Goal: Book appointment/travel/reservation

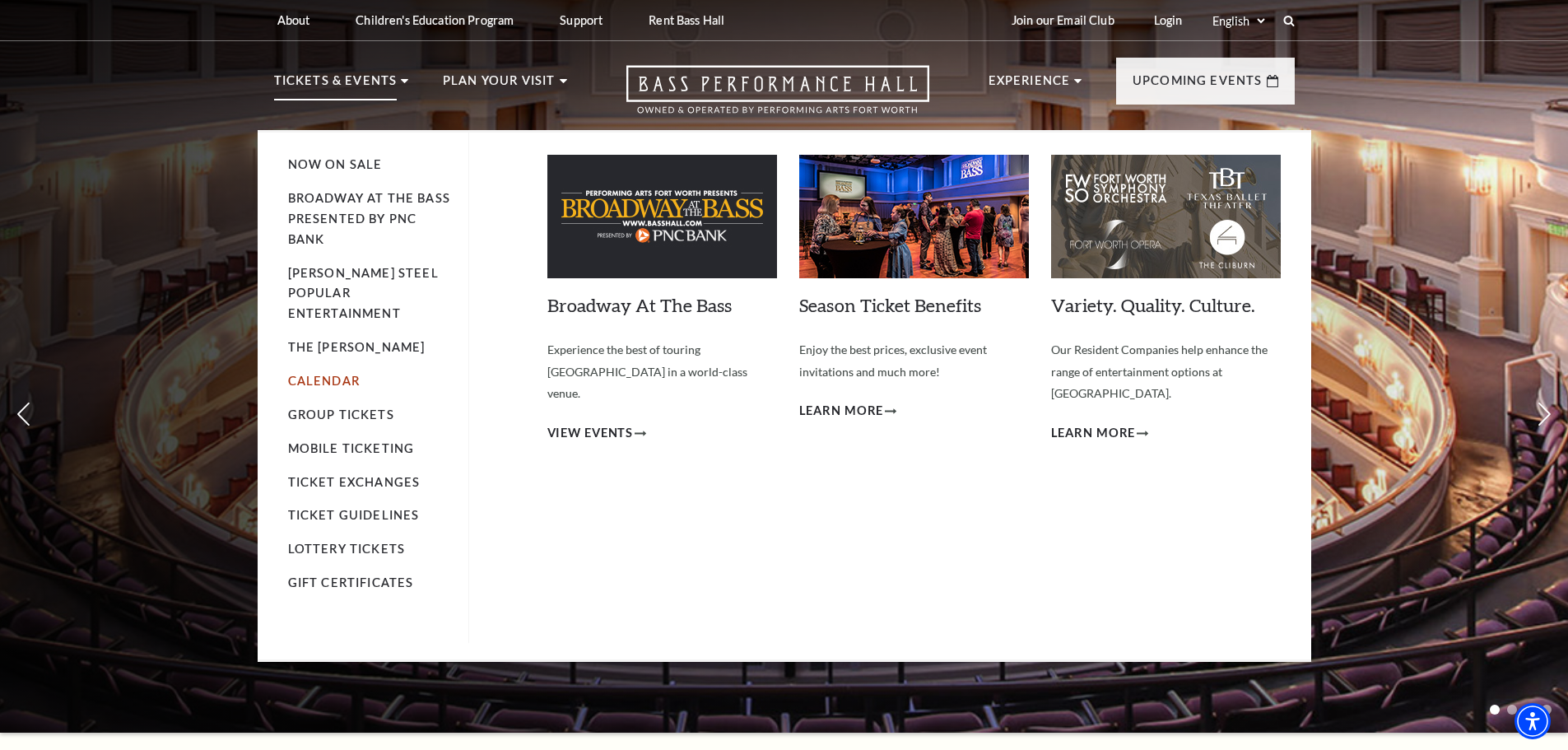
click at [338, 374] on link "Calendar" at bounding box center [324, 381] width 72 height 14
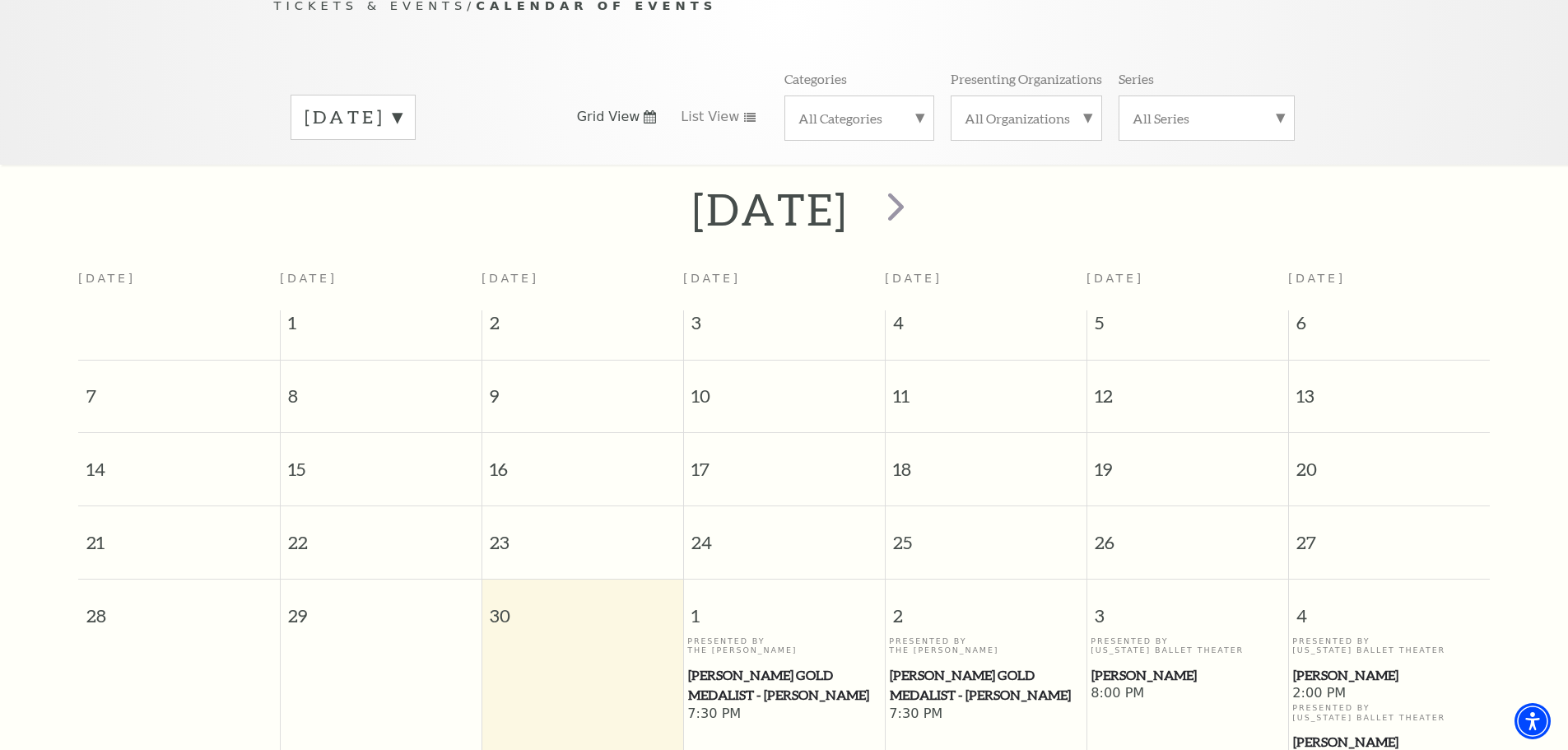
scroll to position [146, 0]
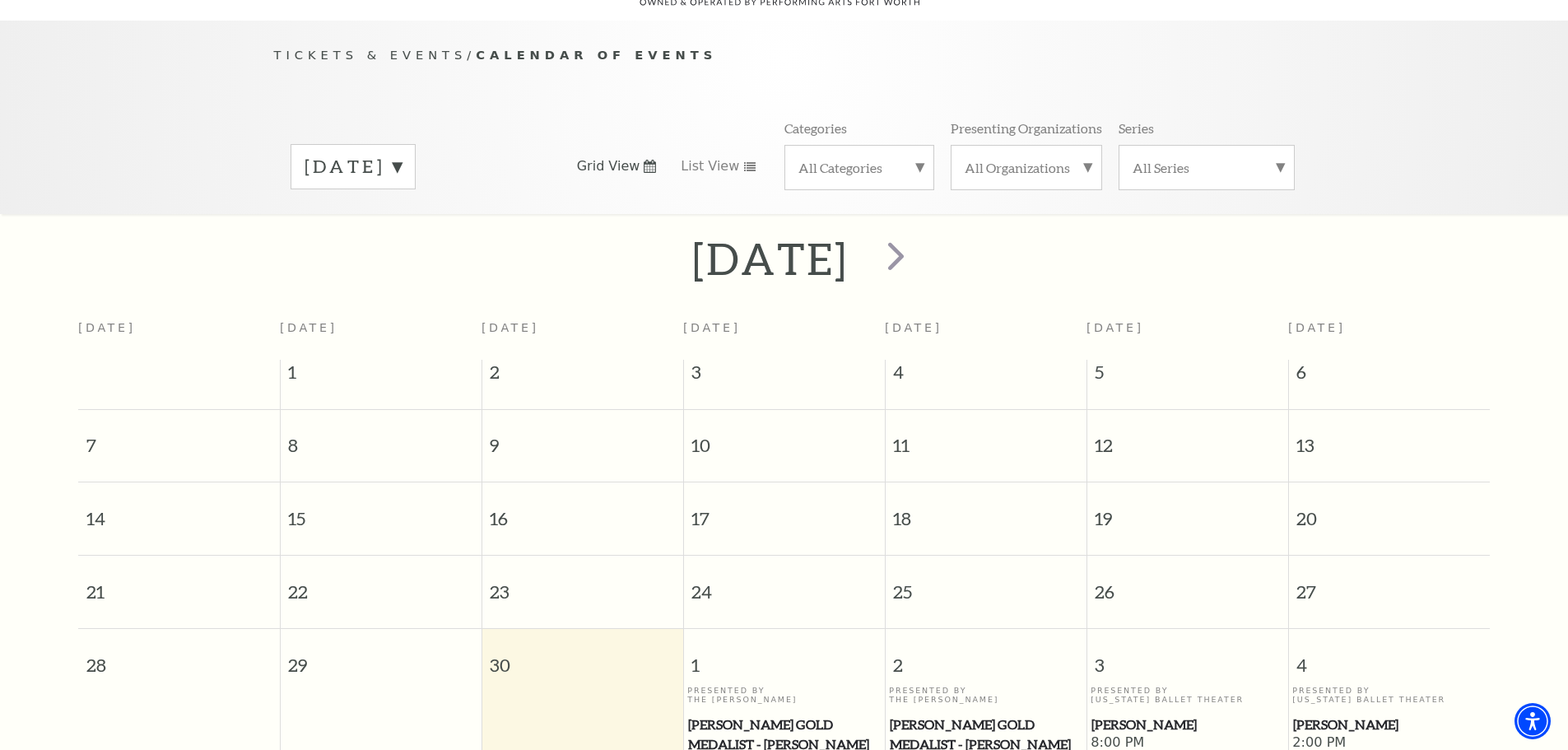
click at [1019, 157] on div "All Organizations" at bounding box center [1026, 168] width 151 height 46
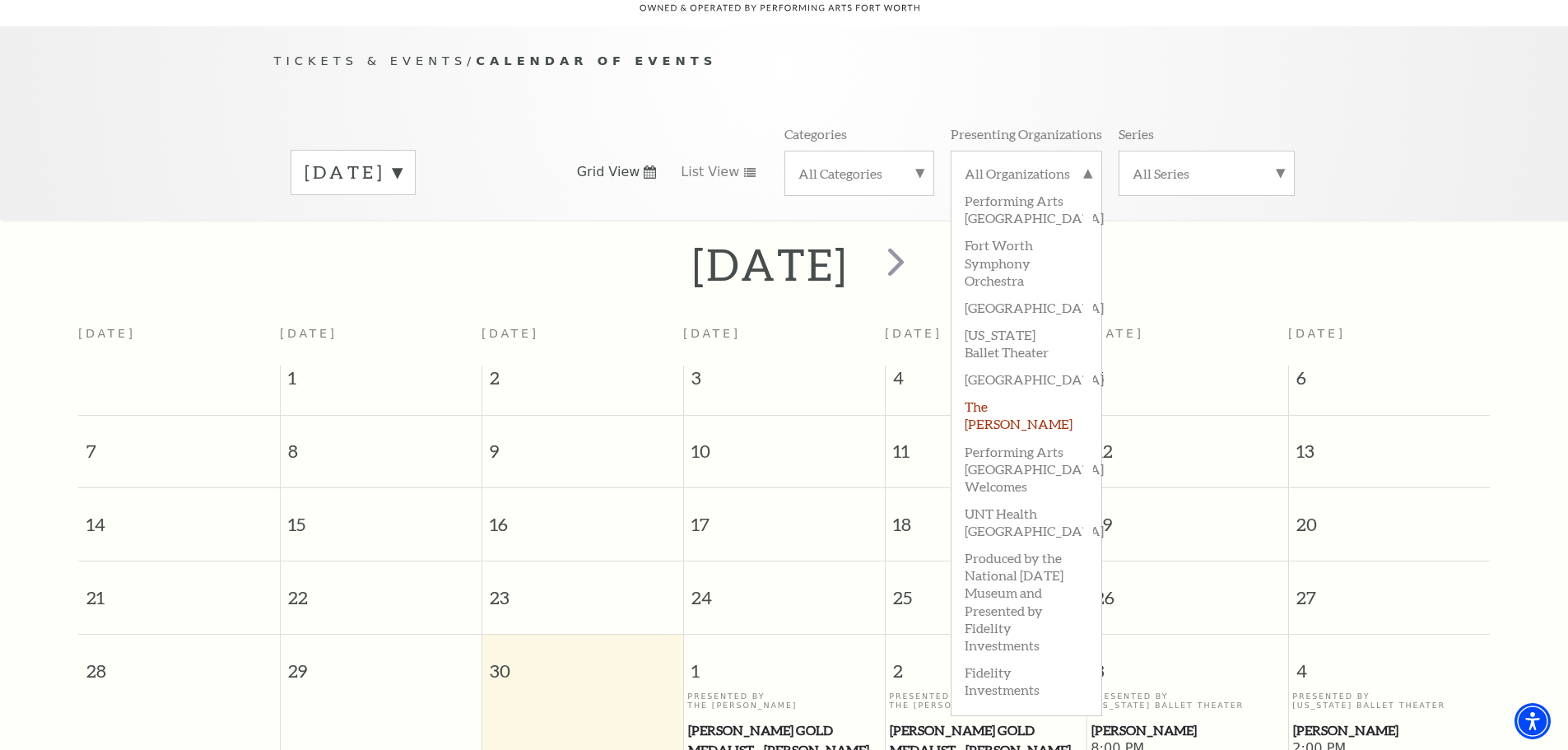
scroll to position [0, 0]
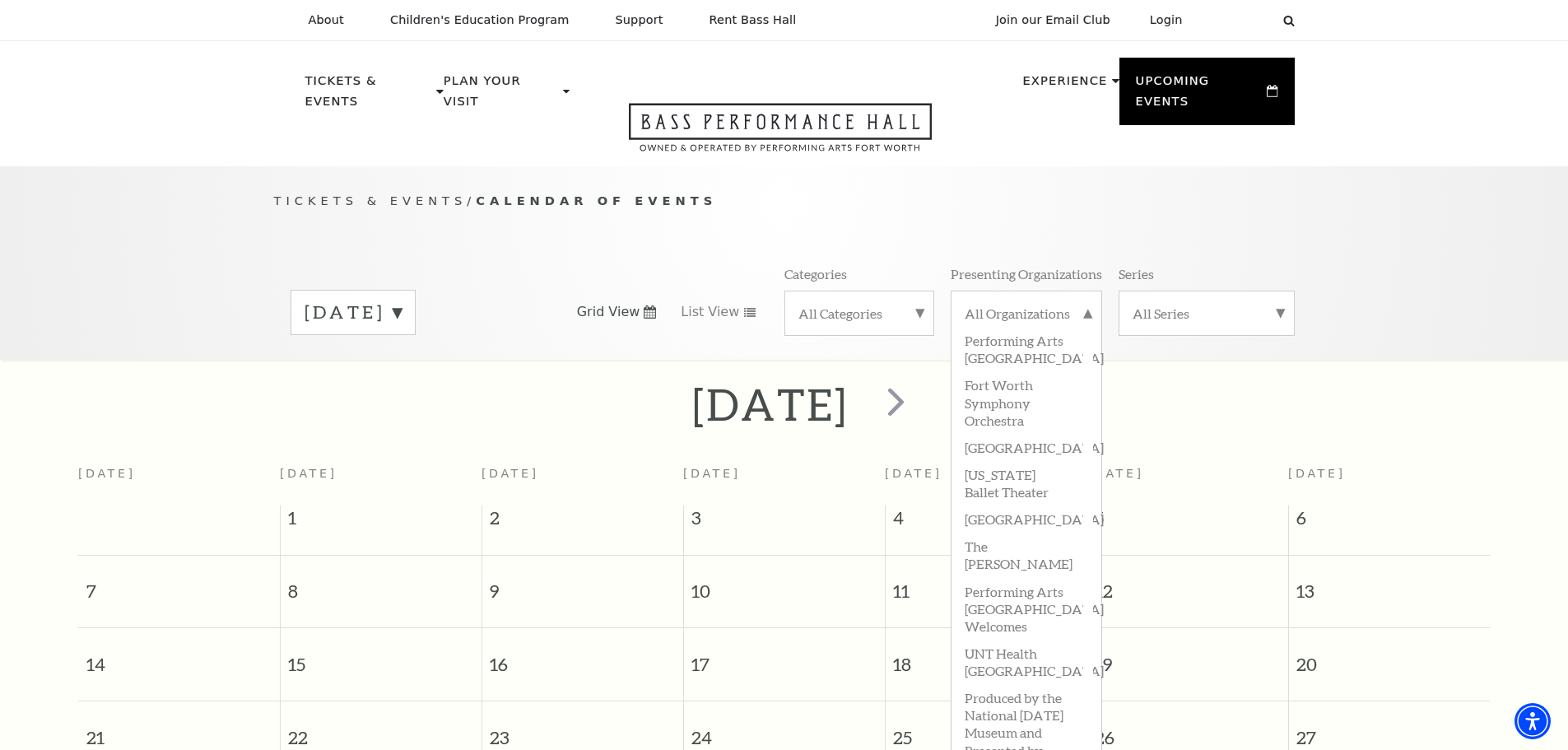
click at [885, 224] on div "Tickets & Events / Calendar of Events [DATE] Grid View List View Categories All…" at bounding box center [784, 275] width 1054 height 168
click at [882, 304] on div "All Categories" at bounding box center [859, 313] width 150 height 46
click at [844, 326] on label "Broadway" at bounding box center [859, 340] width 122 height 27
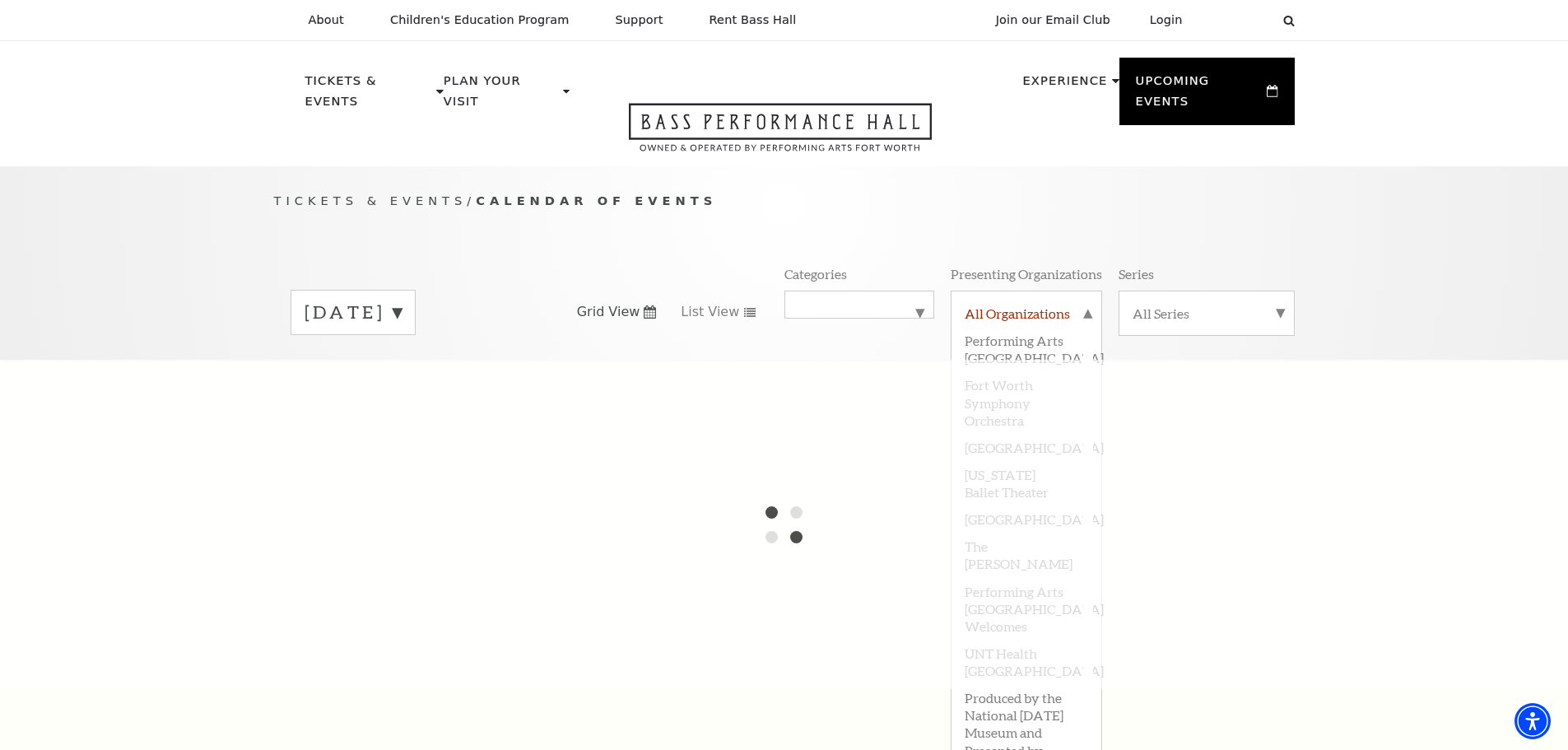
click at [1082, 305] on label "All Organizations" at bounding box center [1026, 315] width 123 height 21
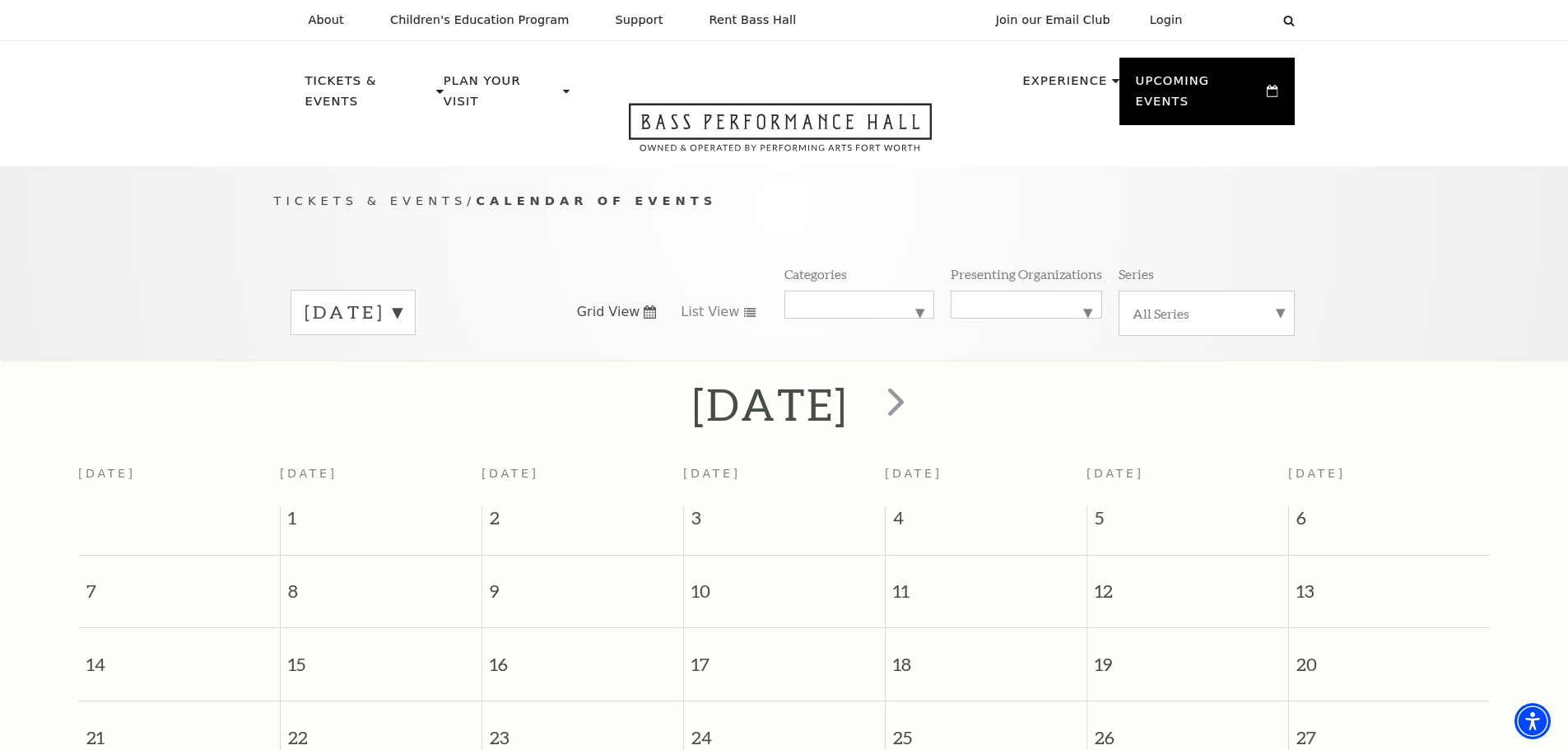
scroll to position [146, 0]
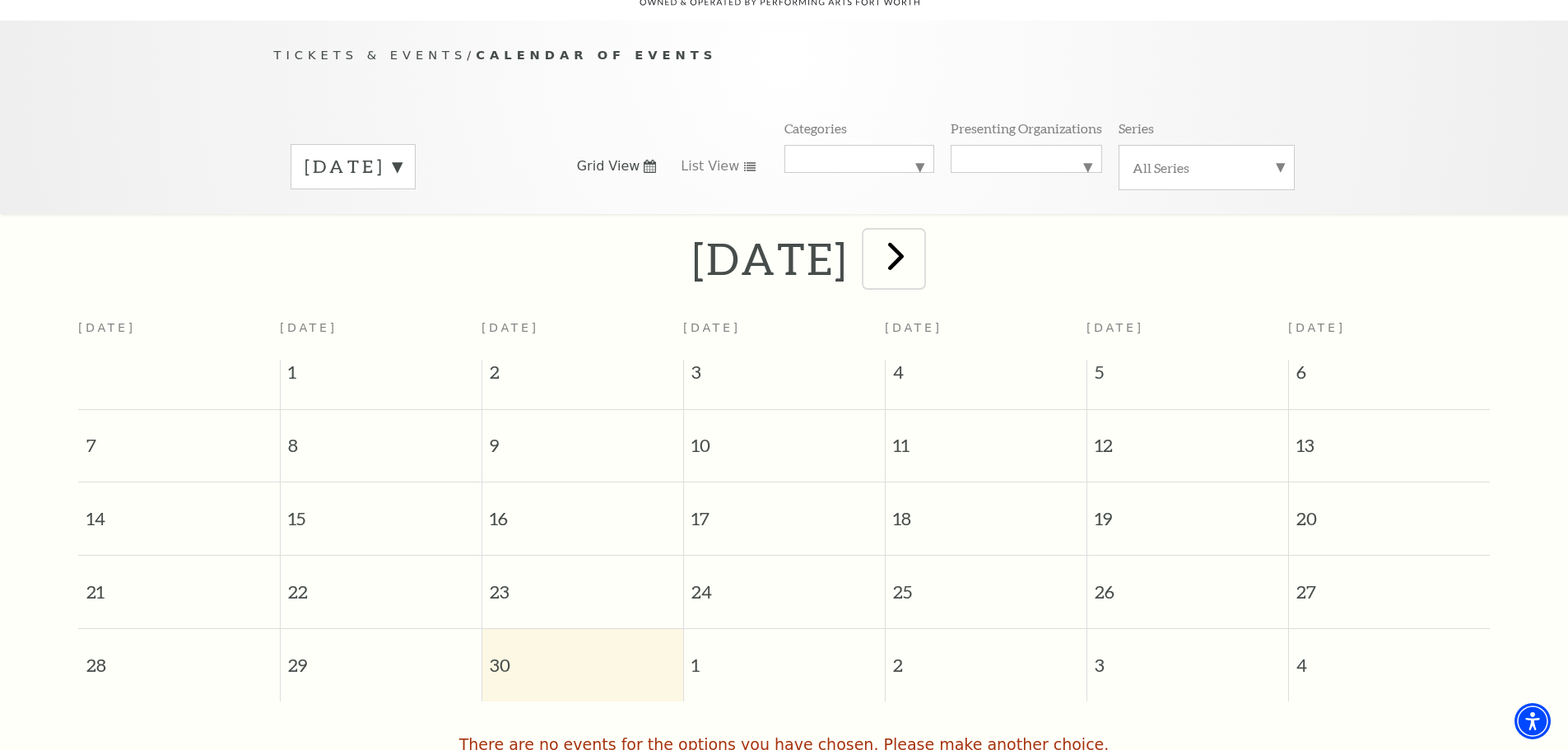
click at [920, 243] on span "next" at bounding box center [896, 256] width 47 height 47
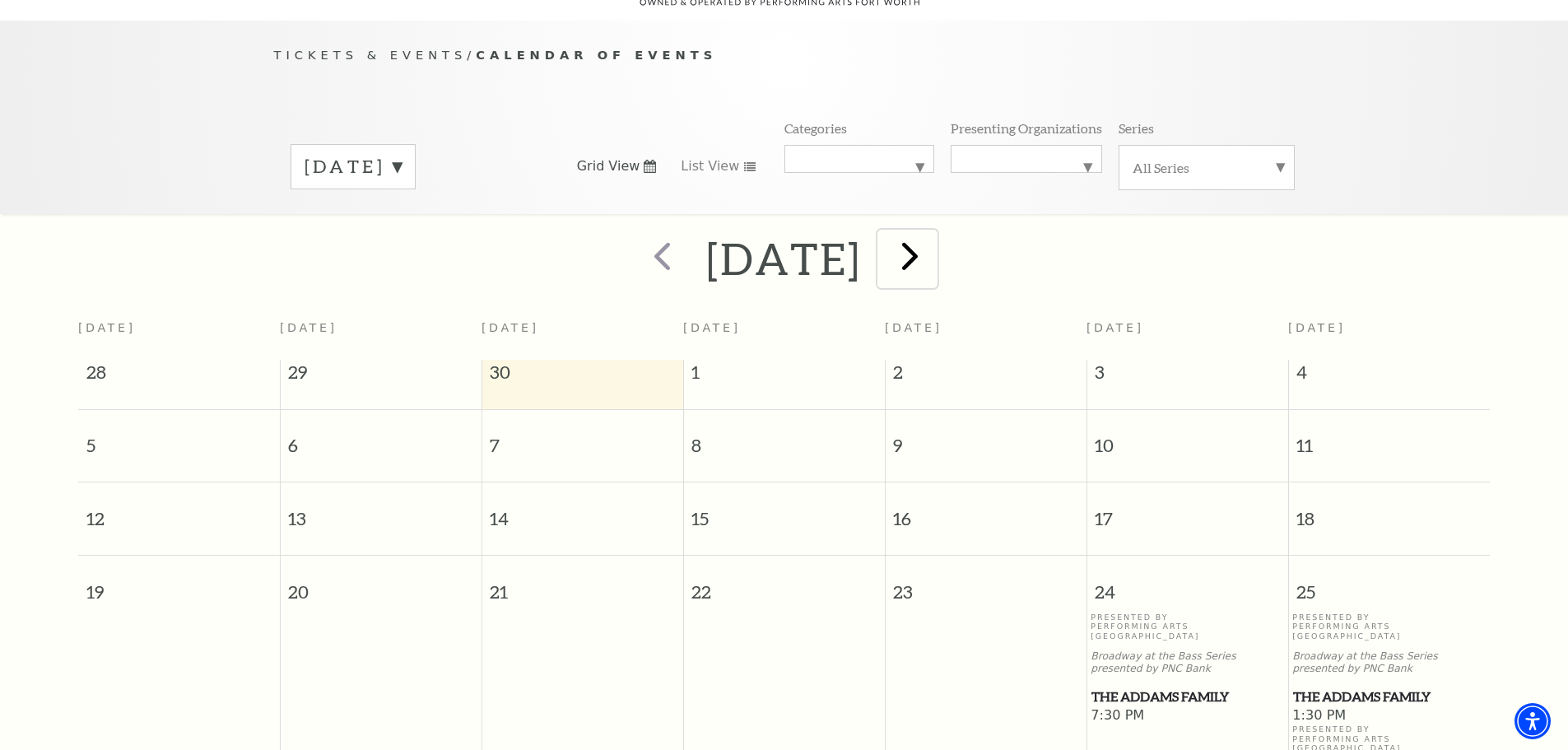
click at [934, 239] on span "next" at bounding box center [910, 256] width 47 height 47
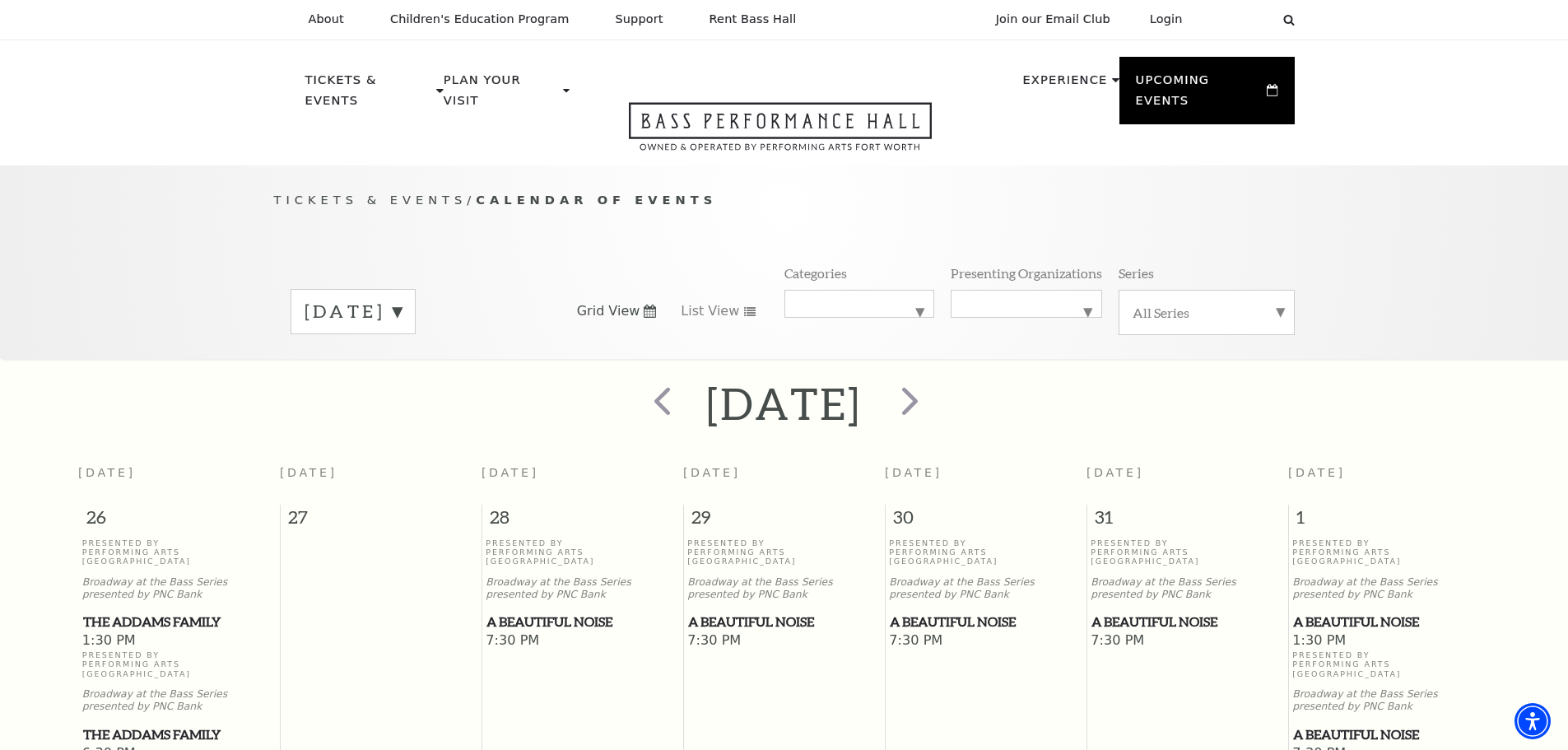
scroll to position [0, 0]
click at [934, 383] on span "next" at bounding box center [910, 402] width 47 height 47
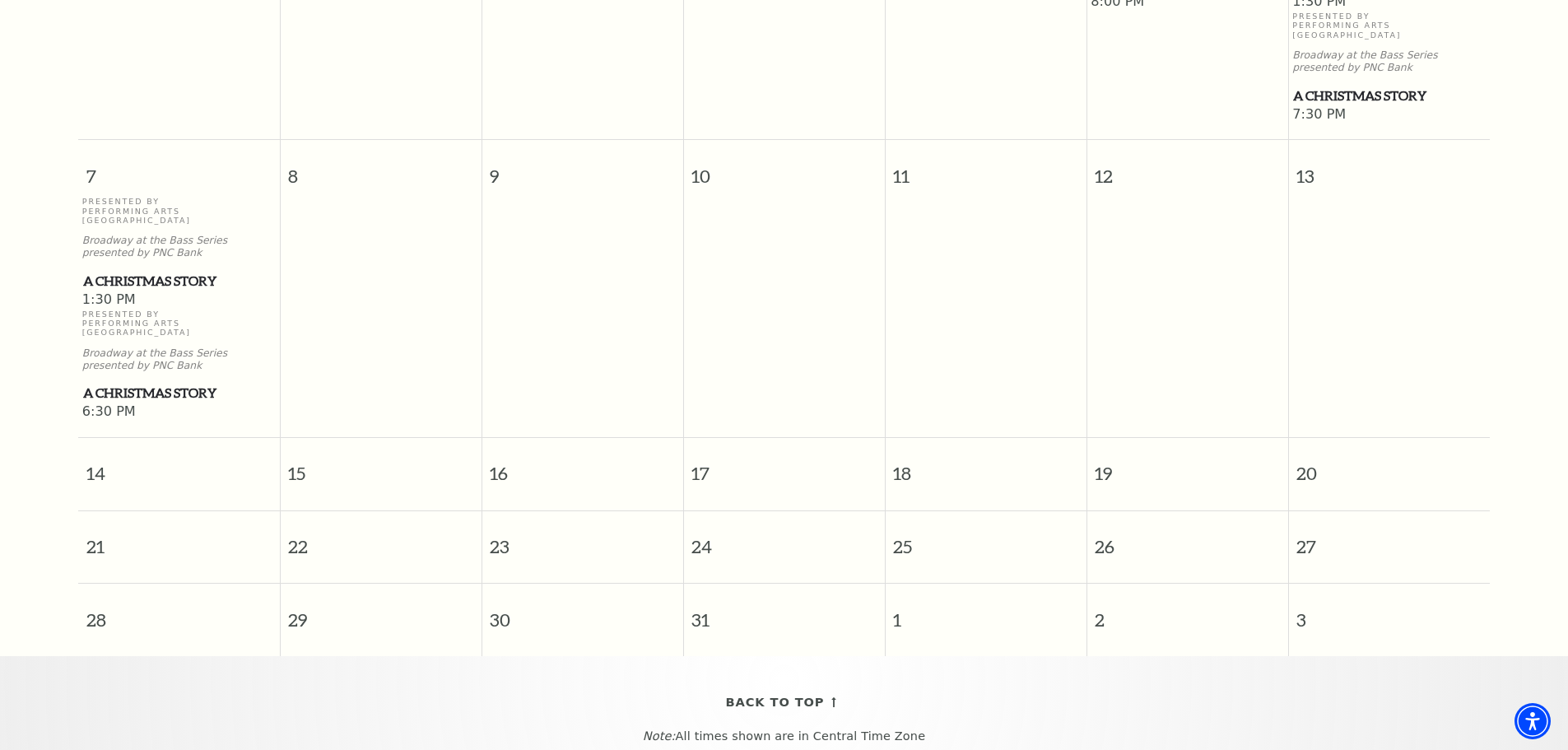
scroll to position [228, 0]
